Goal: Task Accomplishment & Management: Use online tool/utility

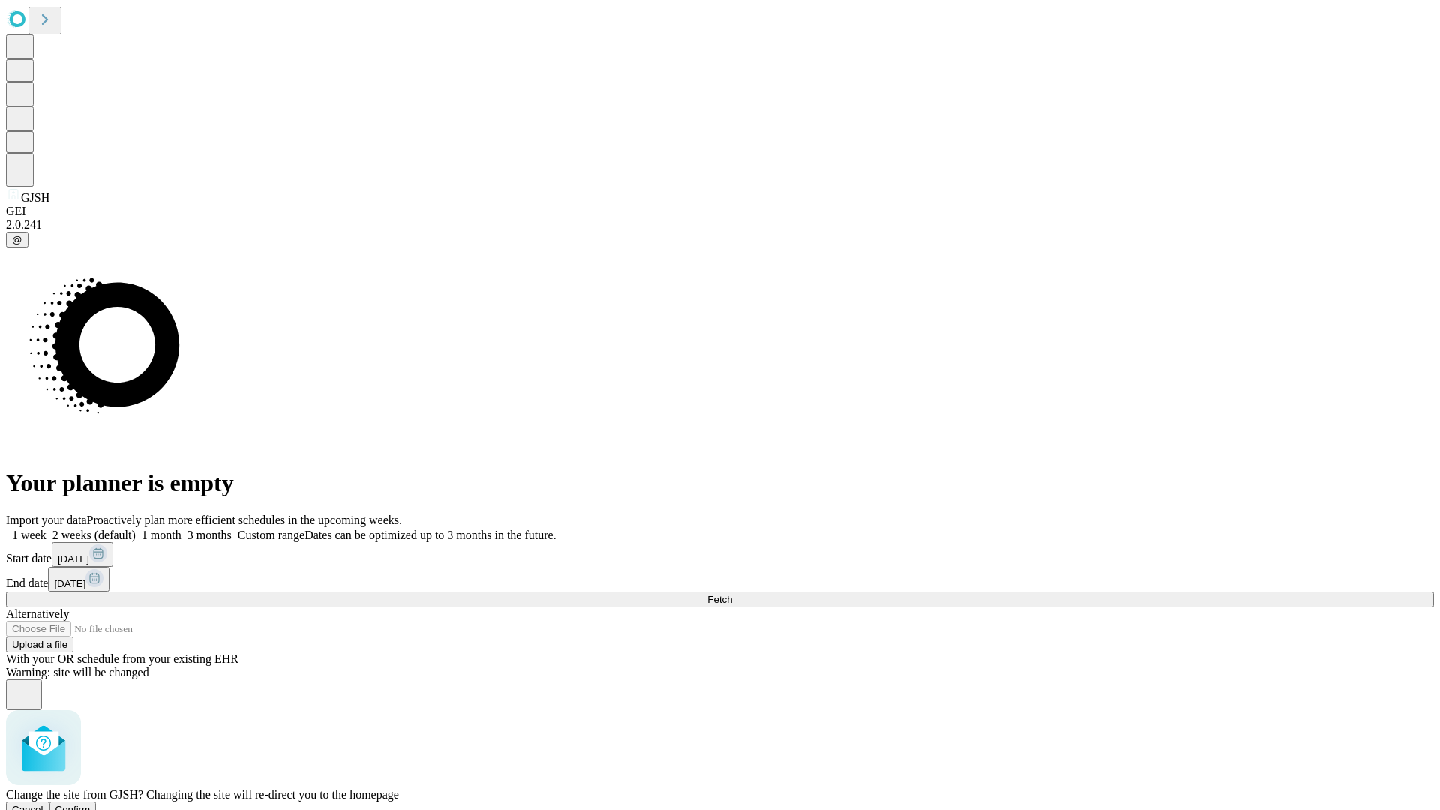
click at [91, 804] on span "Confirm" at bounding box center [73, 809] width 35 height 11
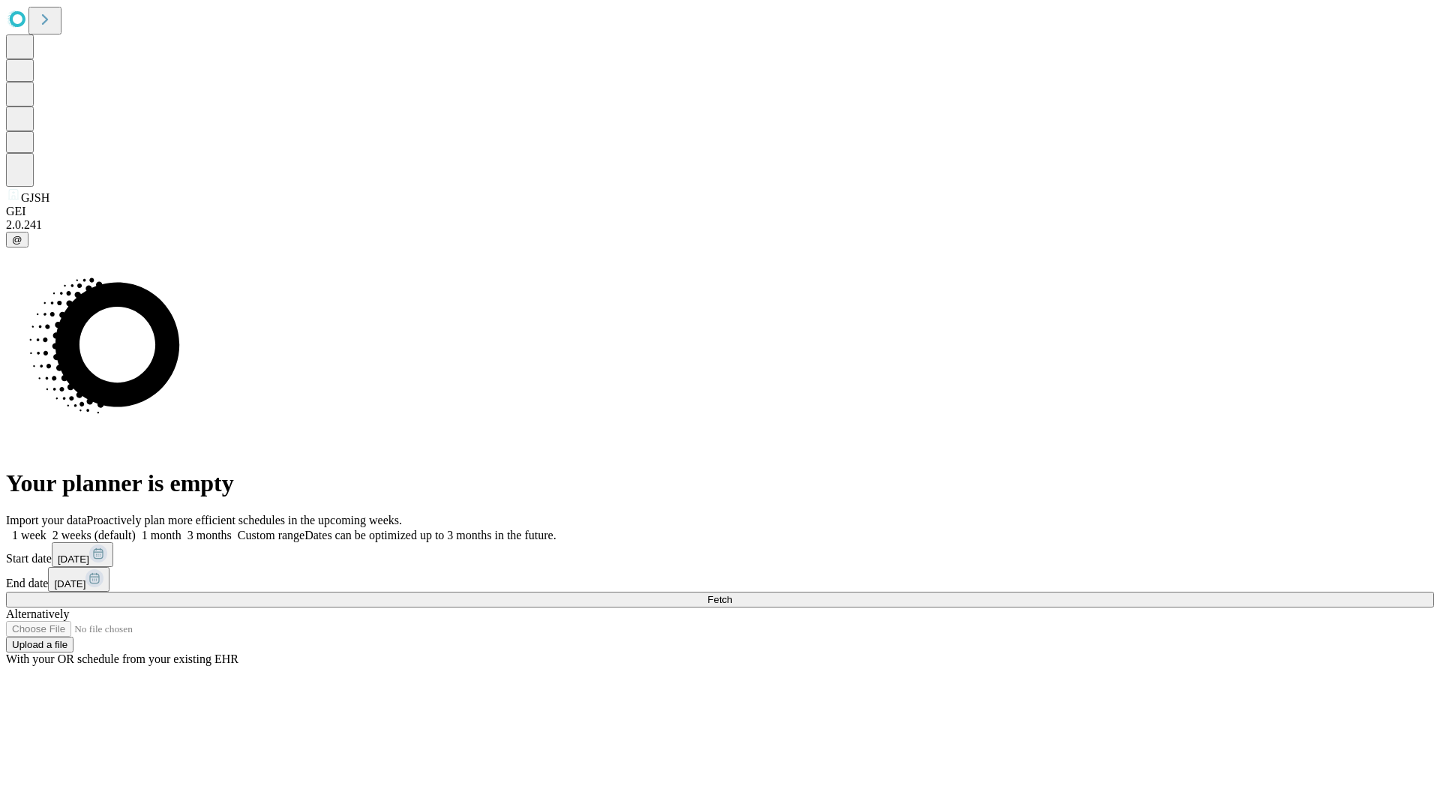
click at [136, 529] on label "2 weeks (default)" at bounding box center [91, 535] width 89 height 13
click at [732, 594] on span "Fetch" at bounding box center [719, 599] width 25 height 11
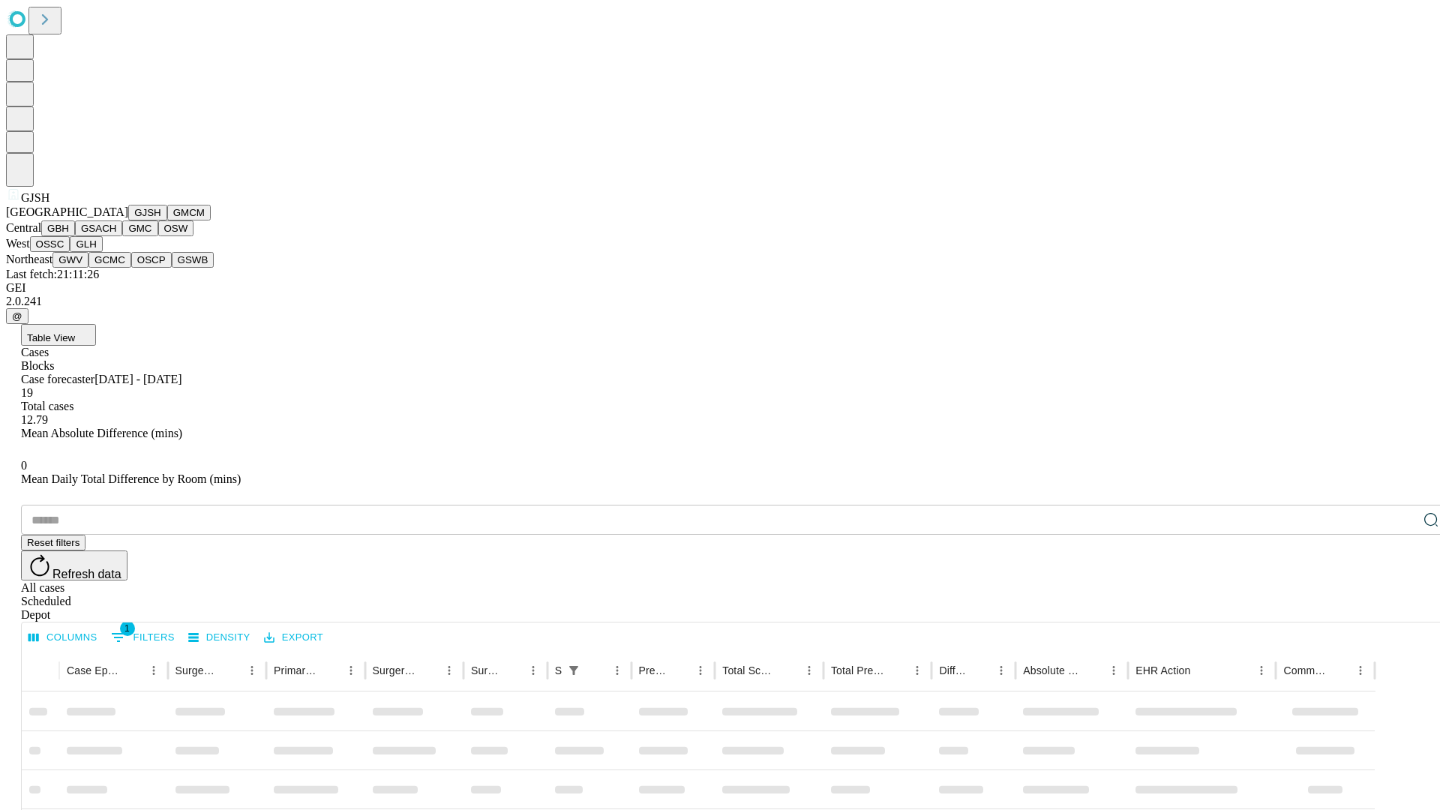
click at [167, 221] on button "GMCM" at bounding box center [189, 213] width 44 height 16
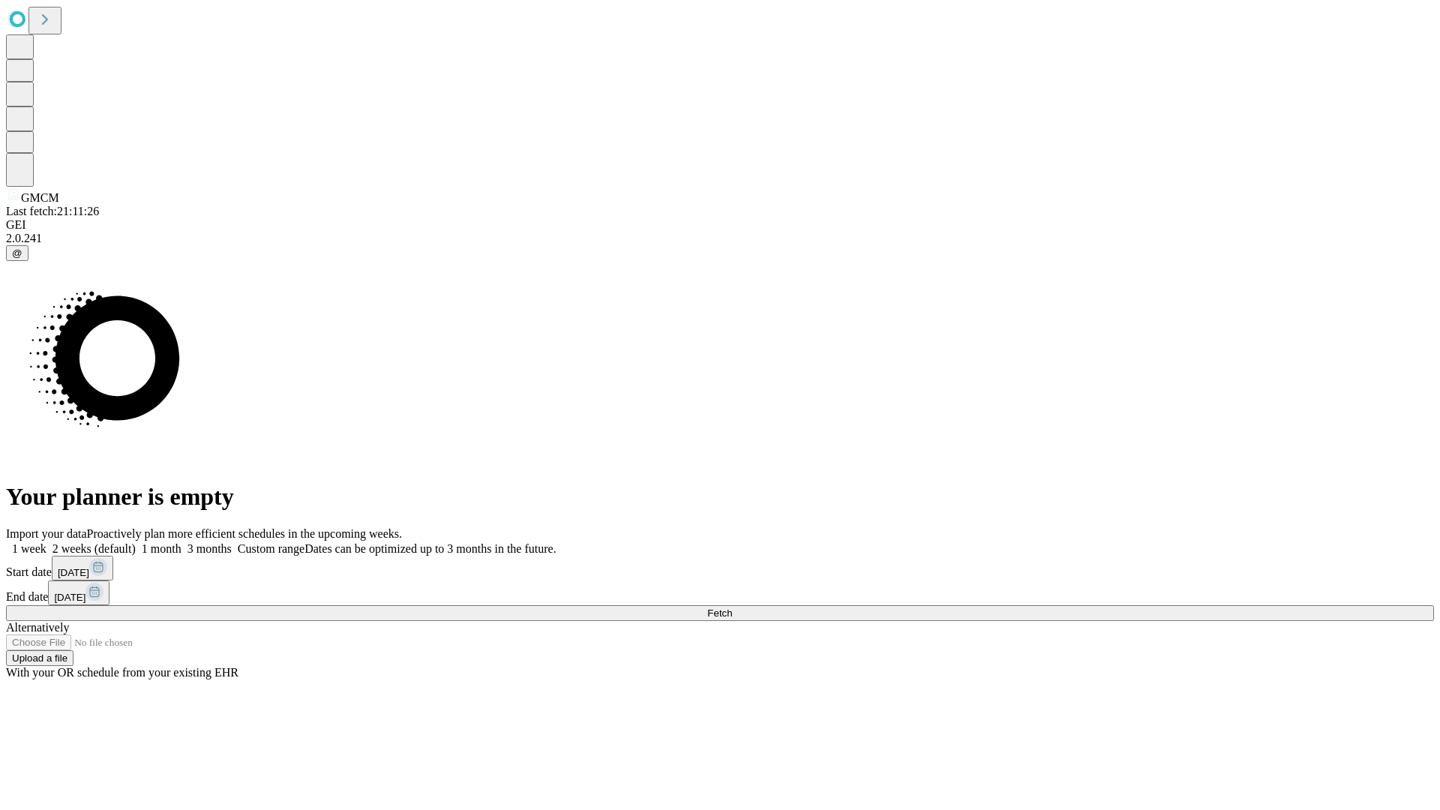
click at [136, 542] on label "2 weeks (default)" at bounding box center [91, 548] width 89 height 13
click at [732, 608] on span "Fetch" at bounding box center [719, 613] width 25 height 11
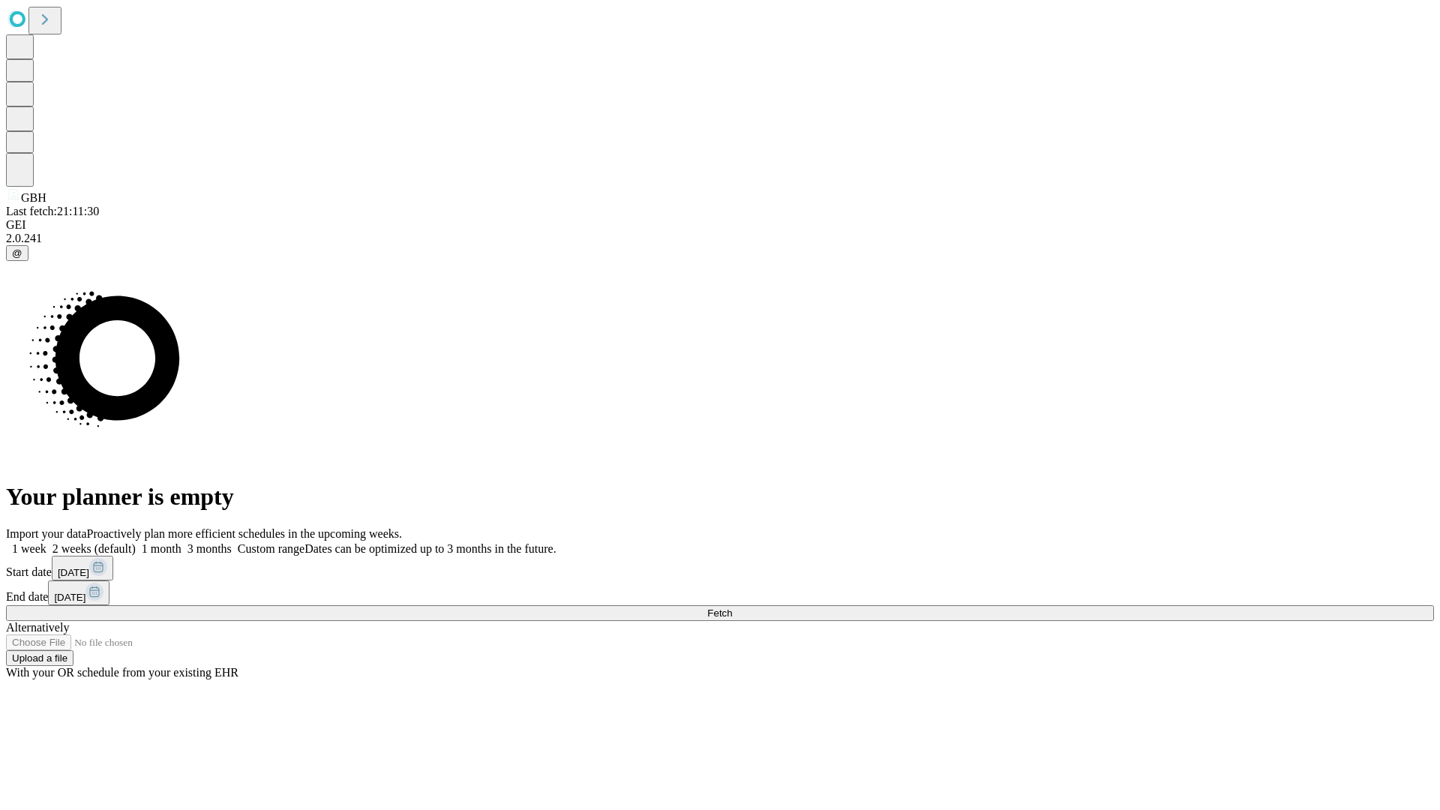
click at [136, 542] on label "2 weeks (default)" at bounding box center [91, 548] width 89 height 13
click at [732, 608] on span "Fetch" at bounding box center [719, 613] width 25 height 11
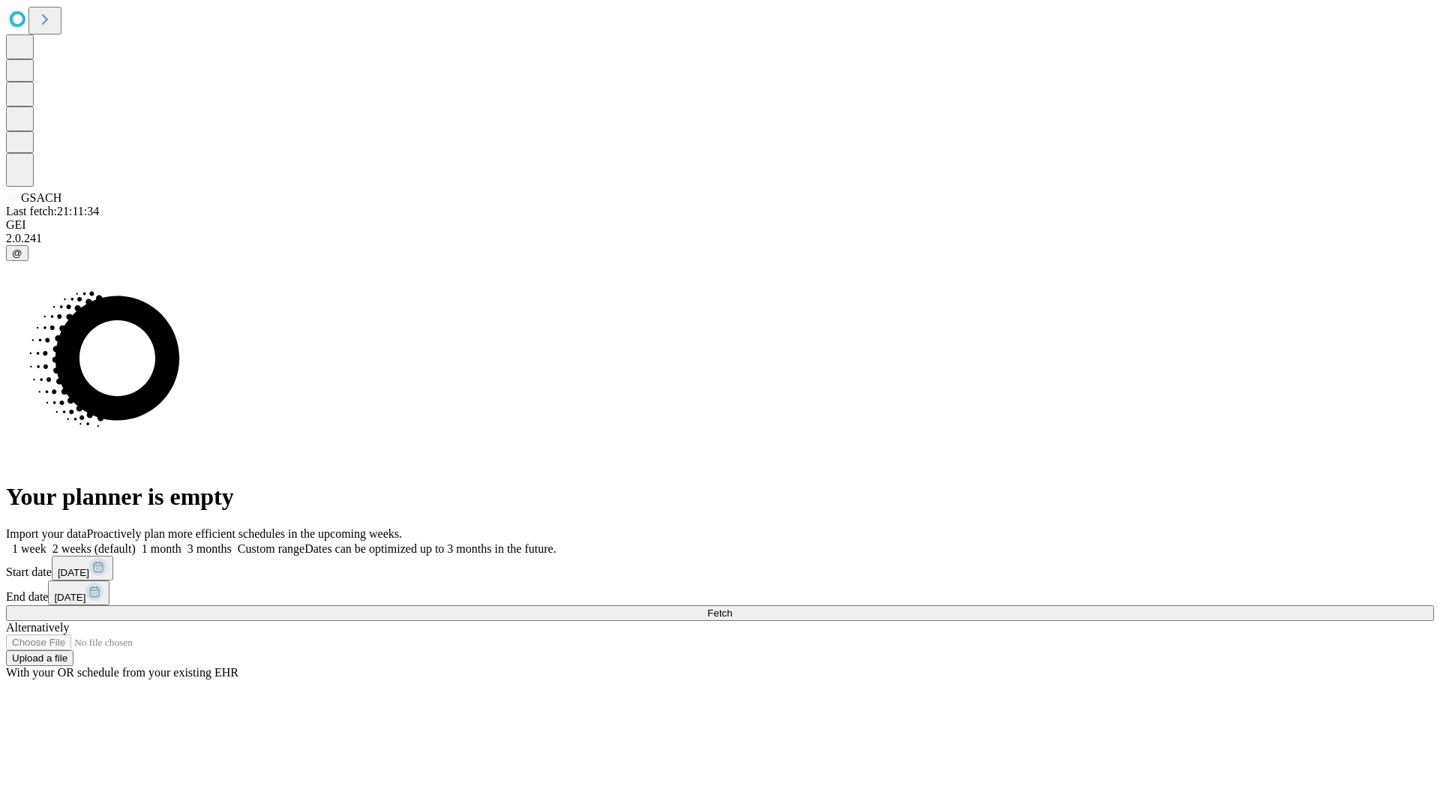
click at [136, 542] on label "2 weeks (default)" at bounding box center [91, 548] width 89 height 13
click at [732, 608] on span "Fetch" at bounding box center [719, 613] width 25 height 11
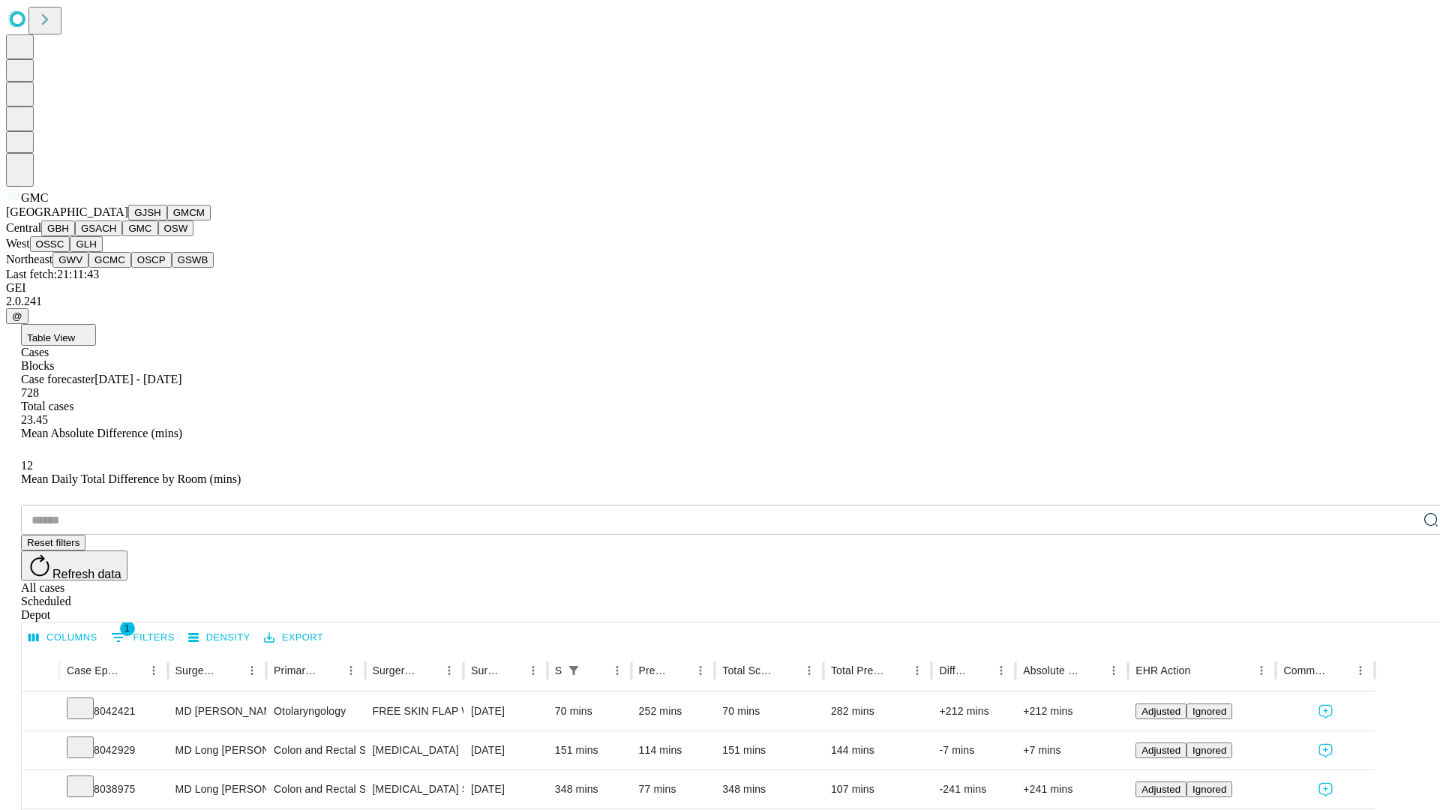
click at [158, 236] on button "OSW" at bounding box center [176, 229] width 36 height 16
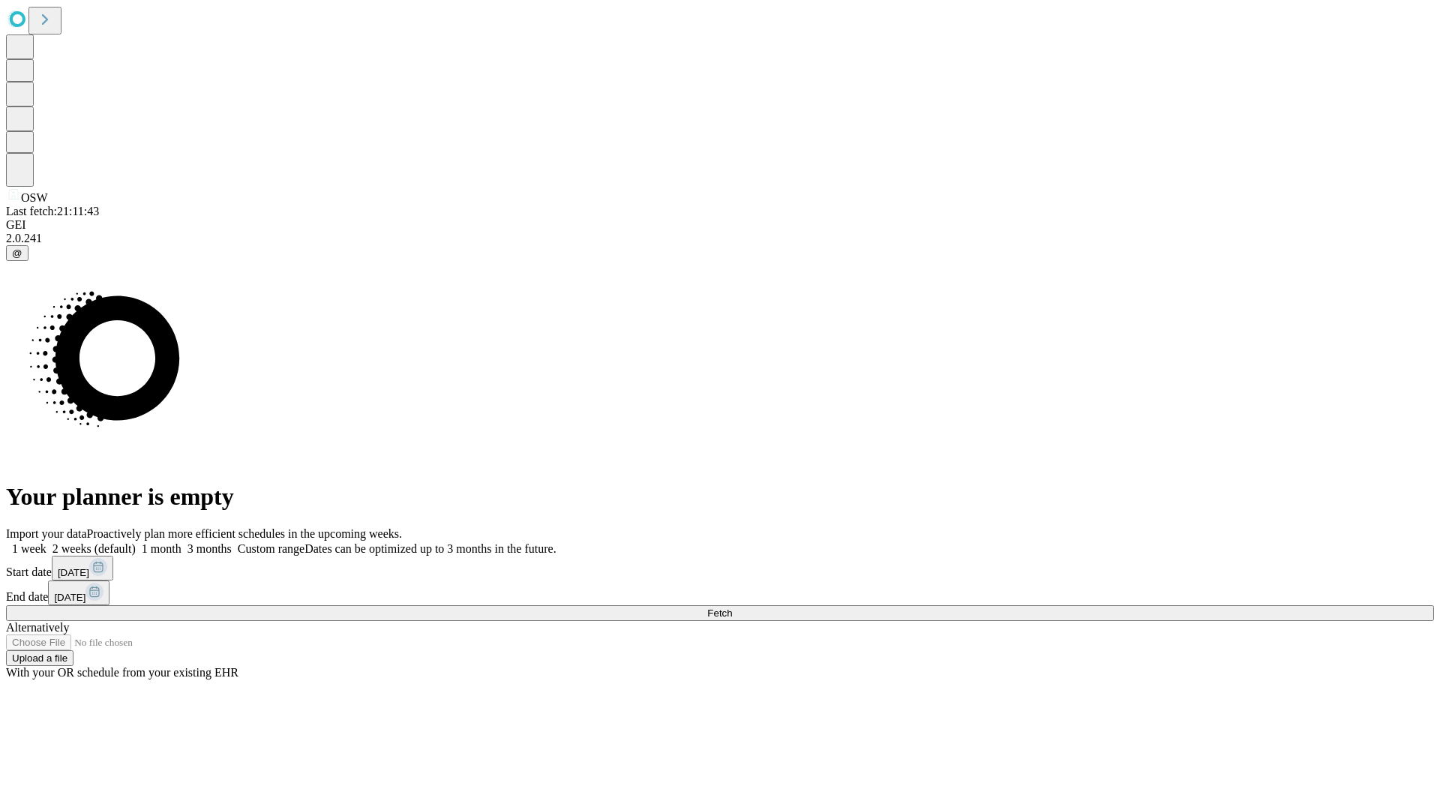
click at [136, 542] on label "2 weeks (default)" at bounding box center [91, 548] width 89 height 13
click at [732, 608] on span "Fetch" at bounding box center [719, 613] width 25 height 11
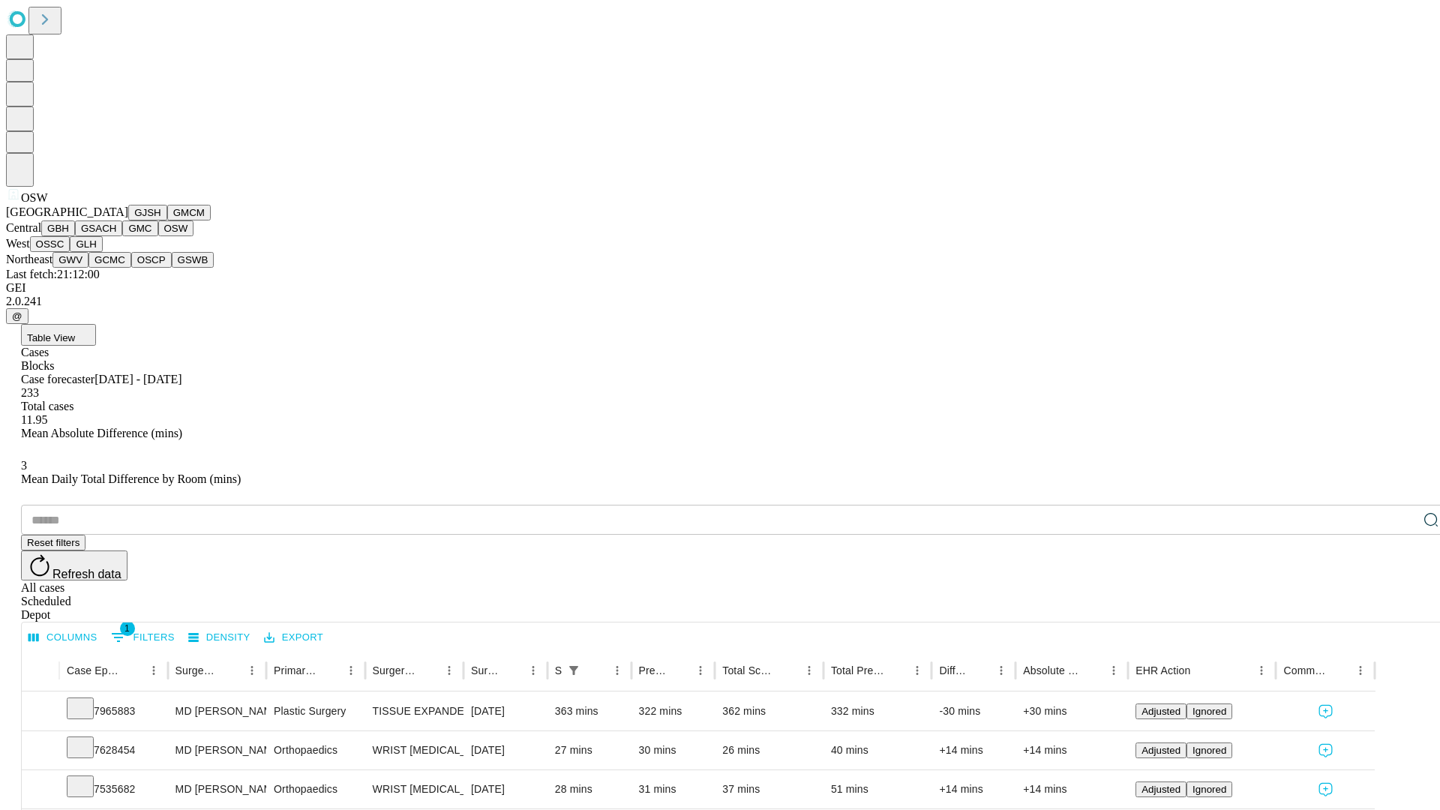
click at [71, 252] on button "OSSC" at bounding box center [50, 244] width 41 height 16
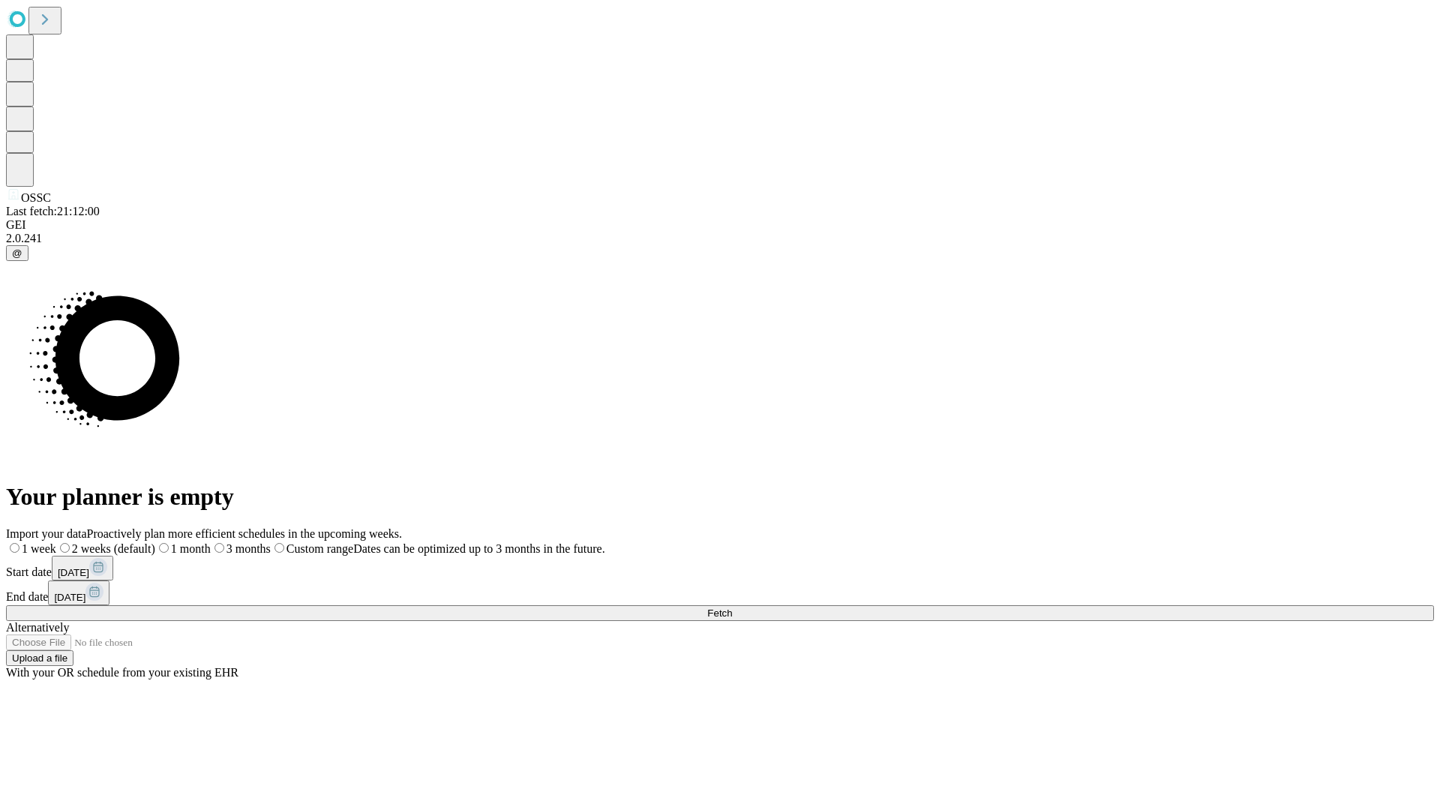
click at [155, 542] on label "2 weeks (default)" at bounding box center [105, 548] width 99 height 13
click at [732, 608] on span "Fetch" at bounding box center [719, 613] width 25 height 11
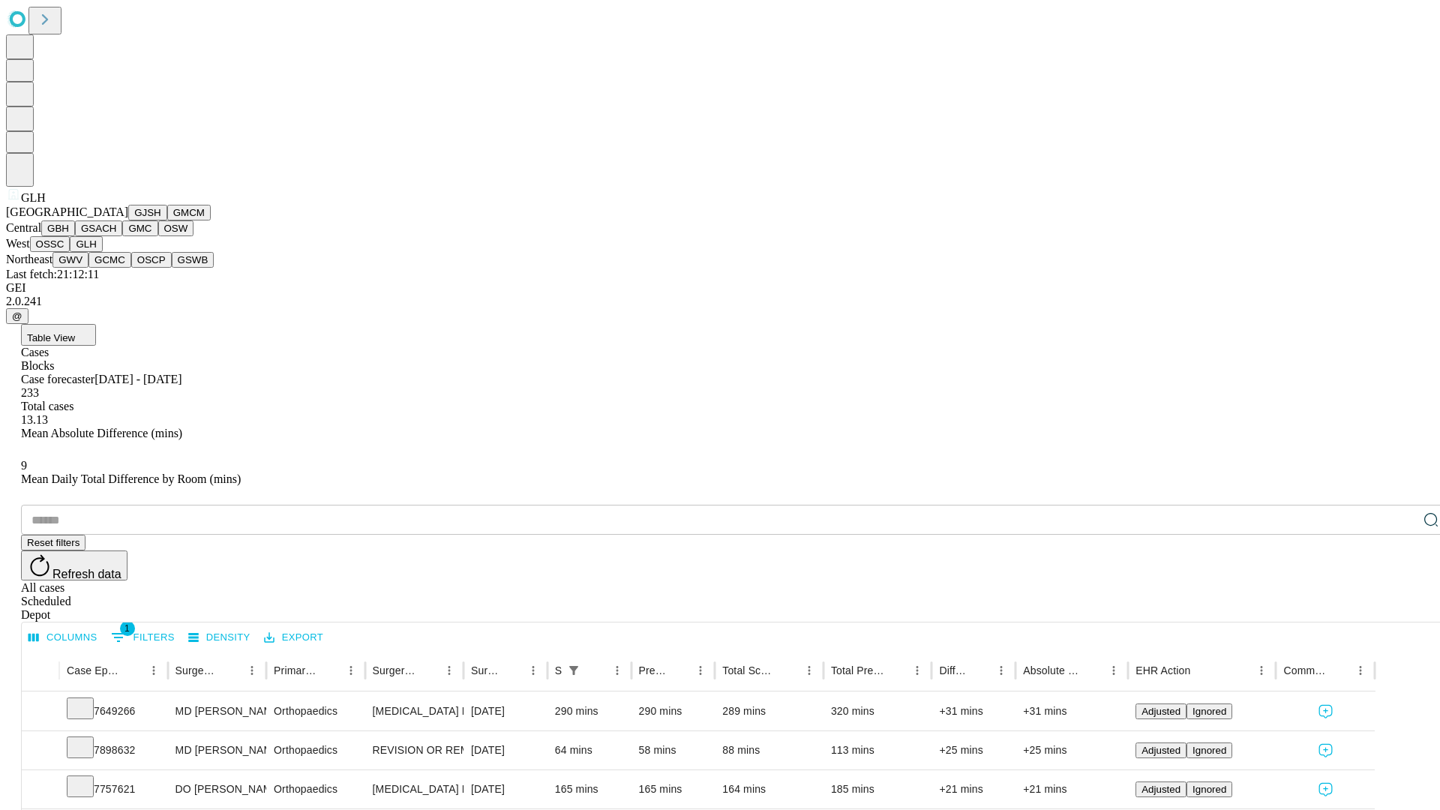
click at [89, 268] on button "GWV" at bounding box center [71, 260] width 36 height 16
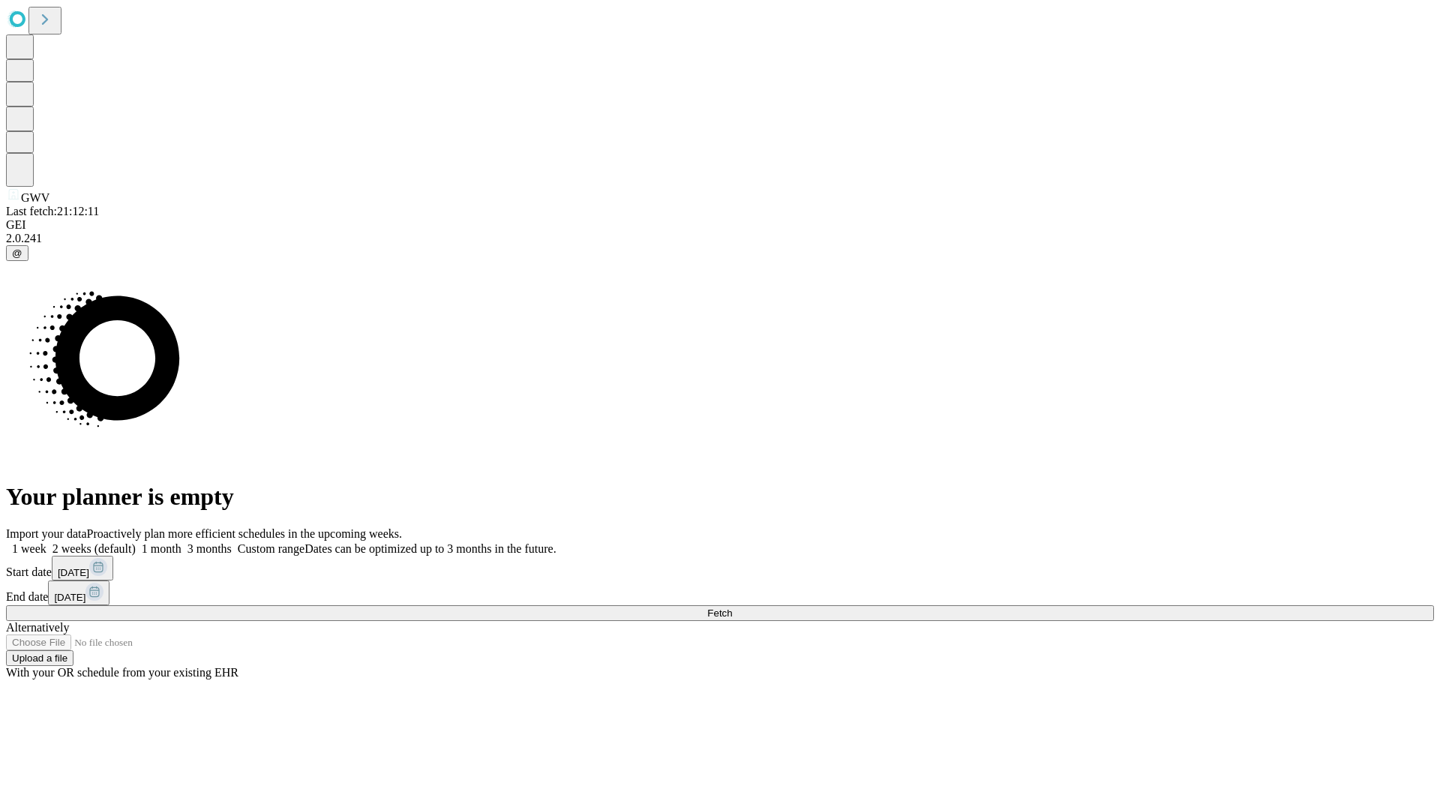
click at [136, 542] on label "2 weeks (default)" at bounding box center [91, 548] width 89 height 13
click at [732, 608] on span "Fetch" at bounding box center [719, 613] width 25 height 11
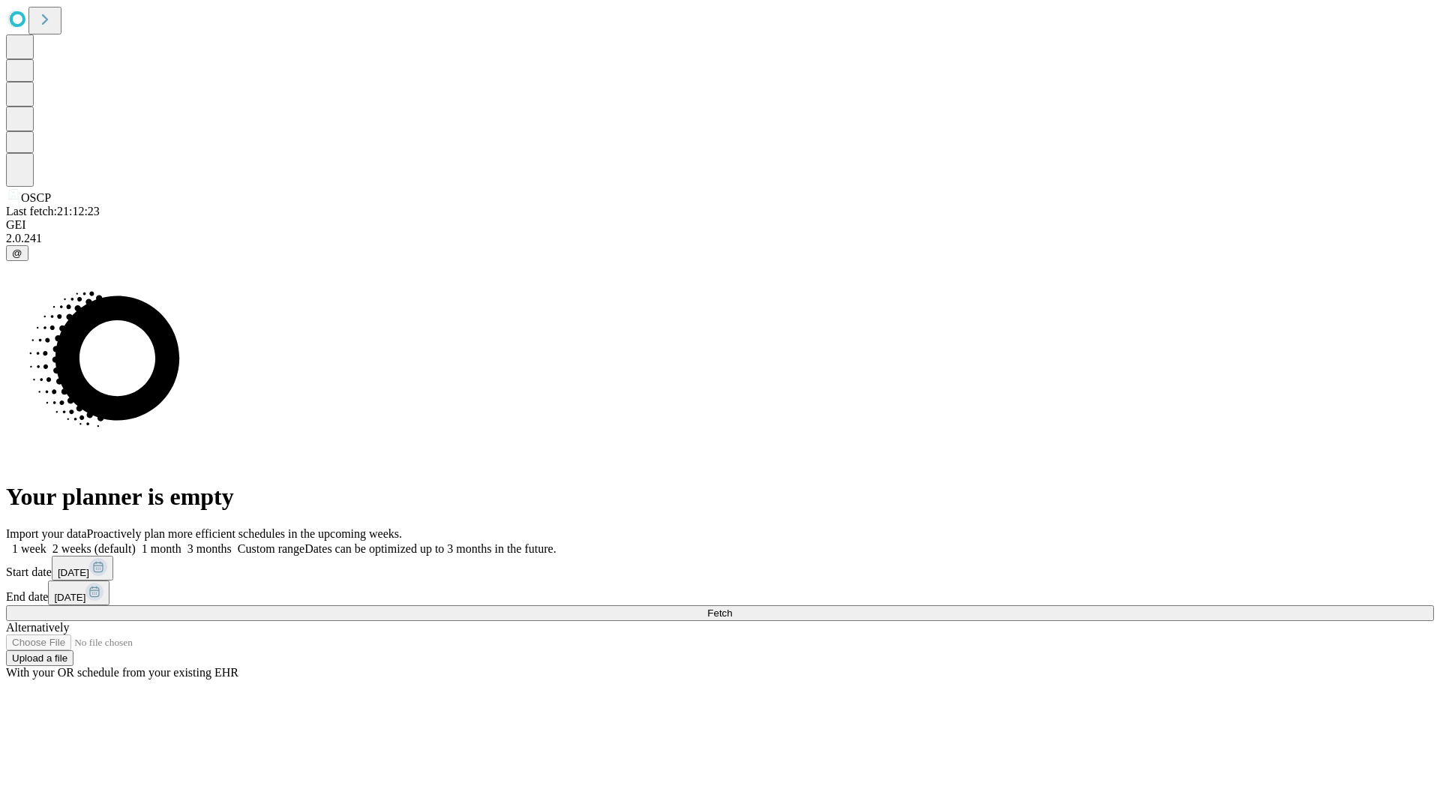
click at [136, 542] on label "2 weeks (default)" at bounding box center [91, 548] width 89 height 13
click at [732, 608] on span "Fetch" at bounding box center [719, 613] width 25 height 11
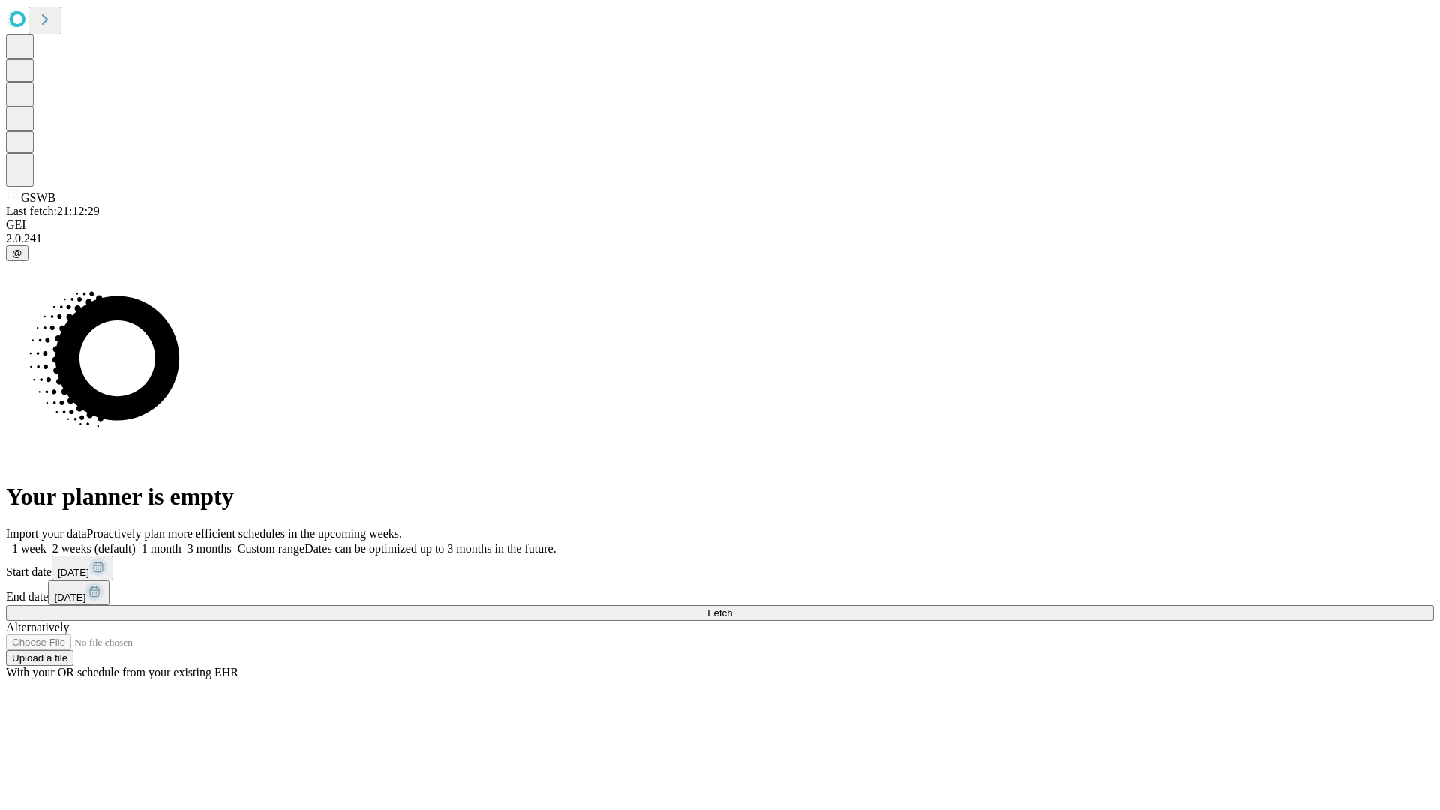
click at [732, 608] on span "Fetch" at bounding box center [719, 613] width 25 height 11
